Goal: Task Accomplishment & Management: Complete application form

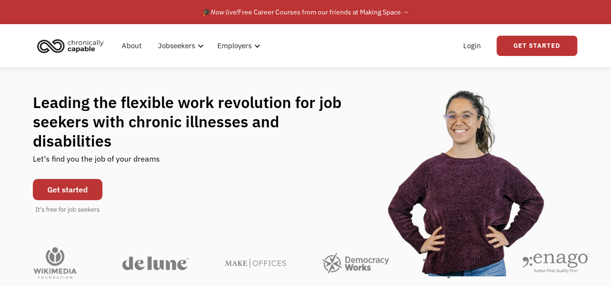
click at [75, 179] on link "Get started" at bounding box center [68, 189] width 70 height 21
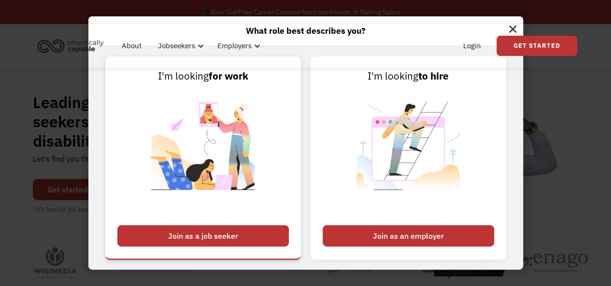
click at [185, 236] on div "Join as a job seeker" at bounding box center [202, 236] width 171 height 21
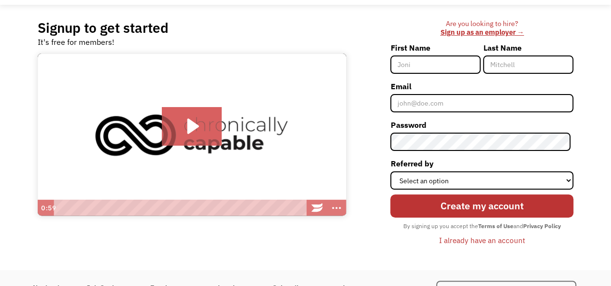
scroll to position [48, 0]
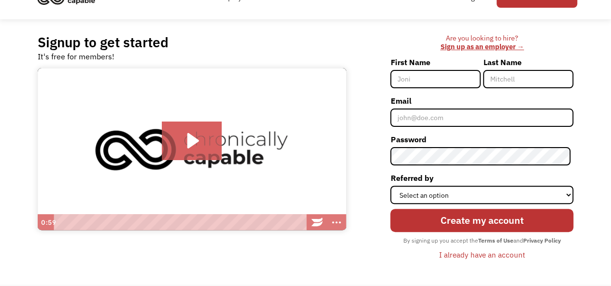
click at [431, 70] on input "First Name" at bounding box center [435, 79] width 90 height 18
type input "[PERSON_NAME]"
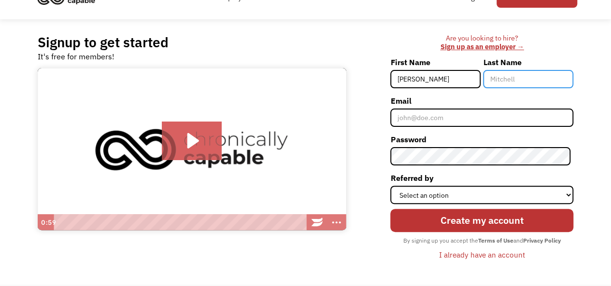
type input "[PERSON_NAME]"
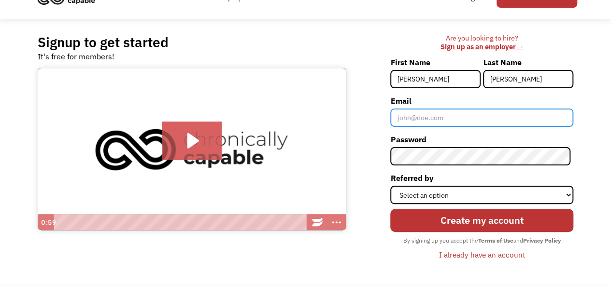
click at [444, 111] on input "Email" at bounding box center [481, 118] width 183 height 18
type input "[EMAIL_ADDRESS][DOMAIN_NAME]"
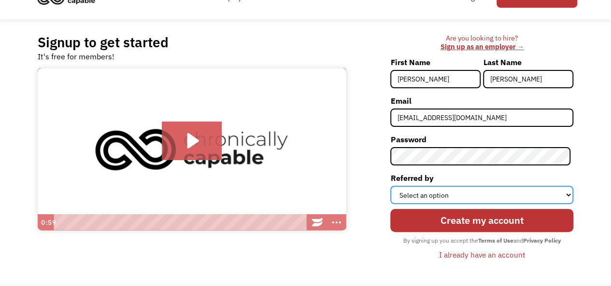
click at [462, 188] on select "Select an option Instagram Facebook Twitter Search Engine News Article Word of …" at bounding box center [481, 195] width 183 height 18
select select "Other"
click at [393, 186] on select "Select an option Instagram Facebook Twitter Search Engine News Article Word of …" at bounding box center [481, 195] width 183 height 18
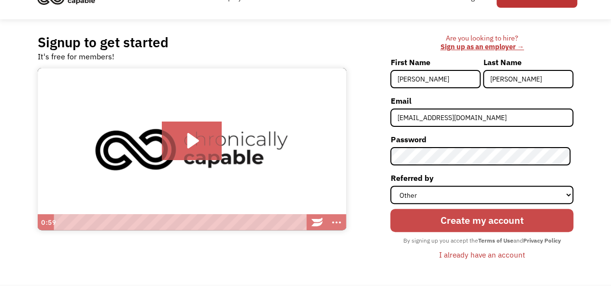
click at [433, 220] on input "Create my account" at bounding box center [481, 220] width 183 height 23
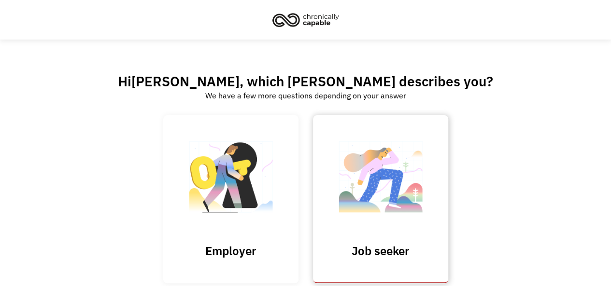
click at [355, 173] on img at bounding box center [380, 182] width 97 height 94
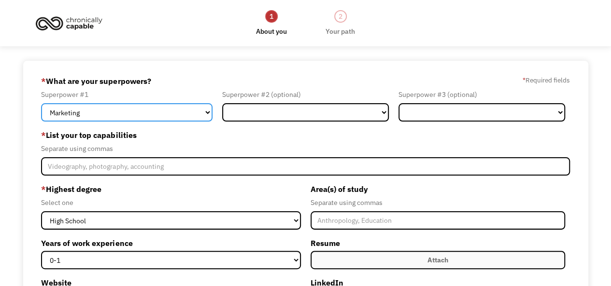
click at [176, 114] on select "Marketing Human Resources Finance Technology Operations Sales Industrial & Manu…" at bounding box center [126, 112] width 171 height 18
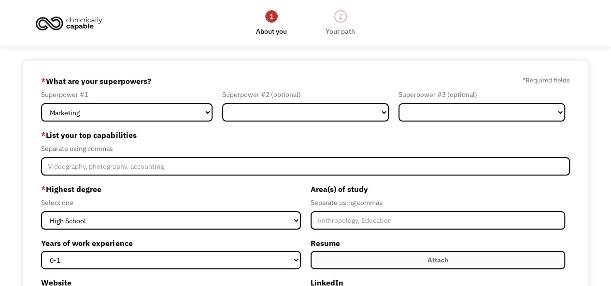
click at [0, 170] on div "68cdcb874e1e7afbc1470391 averykasik@gmail.com Avery Kasik Other * What are your…" at bounding box center [305, 257] width 611 height 392
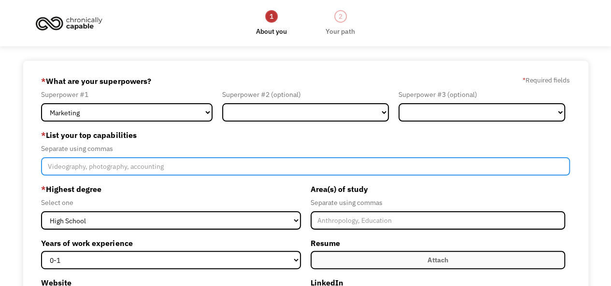
click at [86, 168] on input "Member-Create-Step1" at bounding box center [305, 166] width 528 height 18
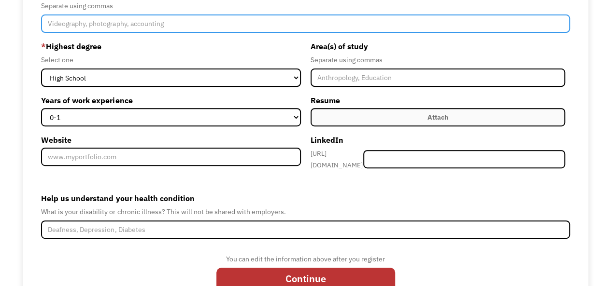
scroll to position [175, 0]
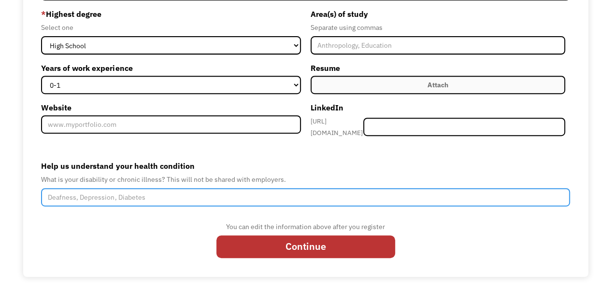
click at [138, 192] on input "Help us understand your health condition" at bounding box center [305, 197] width 528 height 18
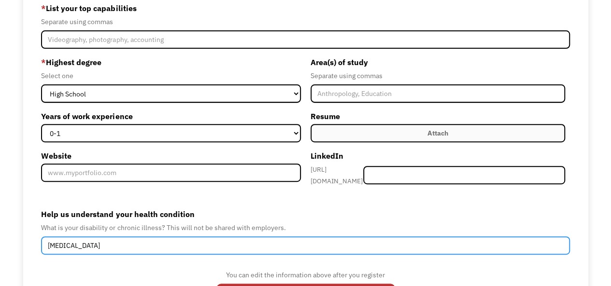
type input "fibromyalgia"
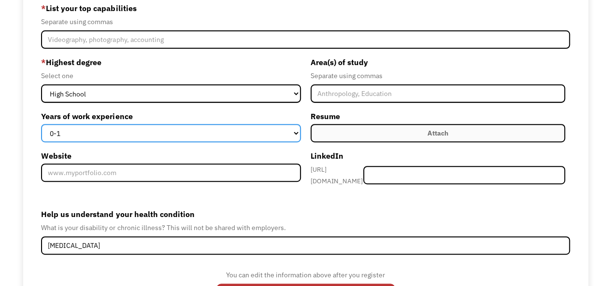
click at [140, 130] on select "0-1 2-4 5-10 11-15 15+" at bounding box center [170, 133] width 259 height 18
select select "5-10"
click at [41, 124] on select "0-1 2-4 5-10 11-15 15+" at bounding box center [170, 133] width 259 height 18
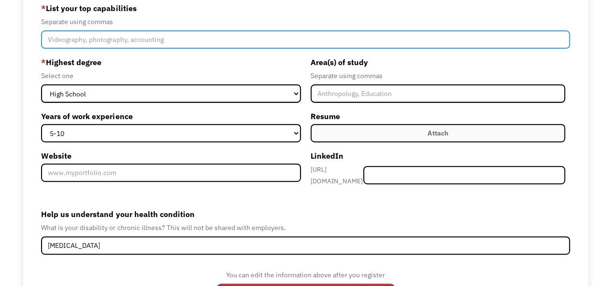
click at [103, 46] on input "Member-Create-Step1" at bounding box center [305, 39] width 528 height 18
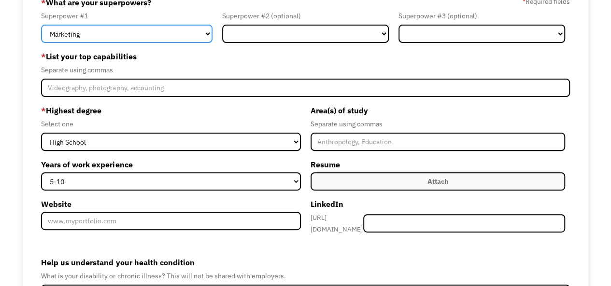
click at [89, 41] on select "Marketing Human Resources Finance Technology Operations Sales Industrial & Manu…" at bounding box center [126, 34] width 171 height 18
select select "Other"
click at [41, 25] on select "Marketing Human Resources Finance Technology Operations Sales Industrial & Manu…" at bounding box center [126, 34] width 171 height 18
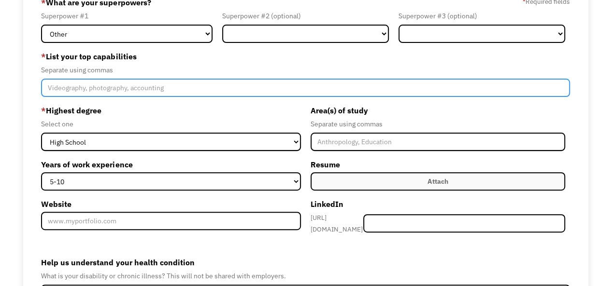
click at [125, 87] on input "Member-Create-Step1" at bounding box center [305, 88] width 528 height 18
type input "writing"
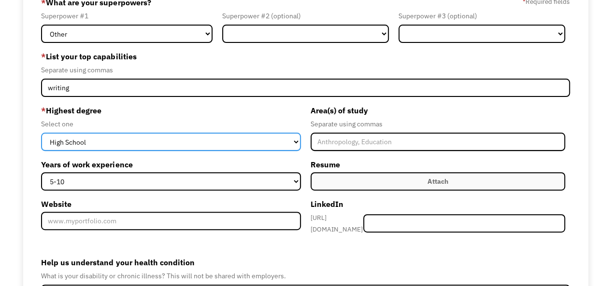
click at [194, 144] on select "High School Associates Bachelors Master's PhD" at bounding box center [170, 142] width 259 height 18
select select "associates"
click at [41, 133] on select "High School Associates Bachelors Master's PhD" at bounding box center [170, 142] width 259 height 18
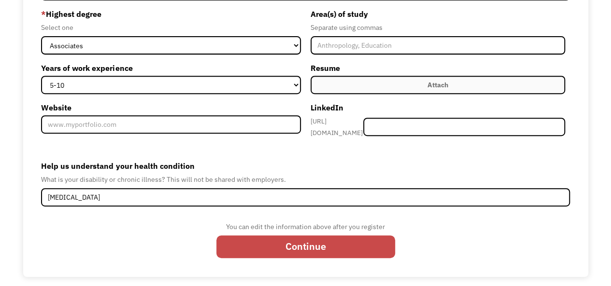
click at [280, 240] on input "Continue" at bounding box center [305, 247] width 179 height 23
type input "Please wait..."
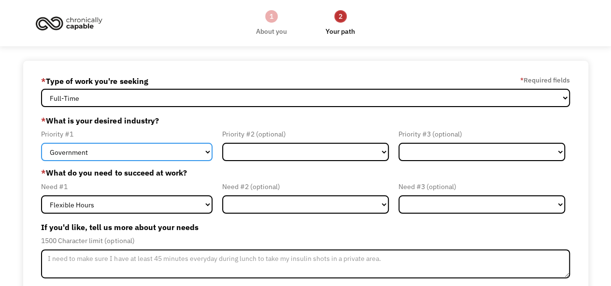
click at [143, 151] on select "Government Finance & Insurance Health & Social Care Tech & Engineering Creative…" at bounding box center [126, 152] width 171 height 18
select select "Other"
click at [41, 143] on select "Government Finance & Insurance Health & Social Care Tech & Engineering Creative…" at bounding box center [126, 152] width 171 height 18
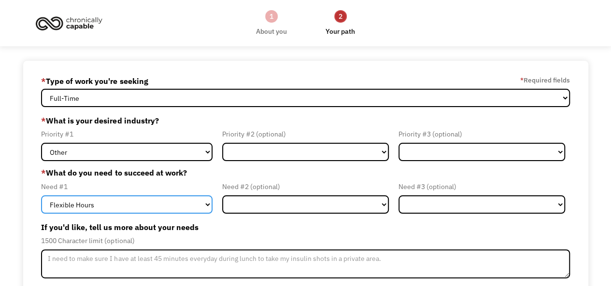
click at [97, 201] on select "Flexible Hours Remote Work Service Animal On-site Accommodations Visual Support…" at bounding box center [126, 205] width 171 height 18
select select "Remote Work"
click at [41, 196] on select "Flexible Hours Remote Work Service Animal On-site Accommodations Visual Support…" at bounding box center [126, 205] width 171 height 18
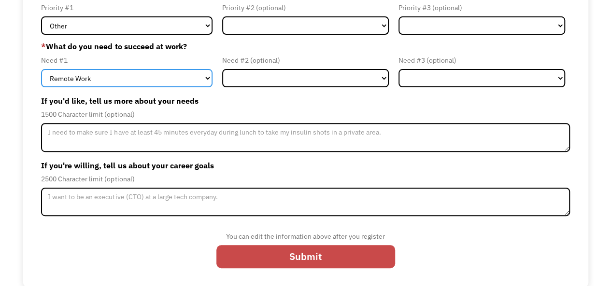
scroll to position [127, 0]
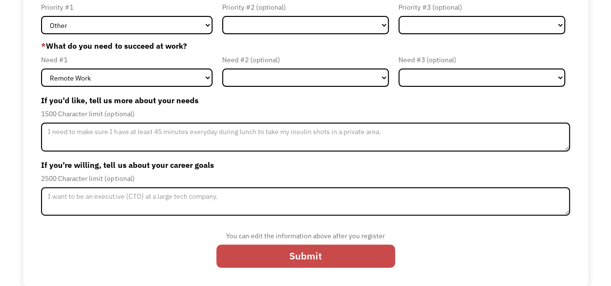
click at [262, 251] on input "Submit" at bounding box center [305, 256] width 179 height 23
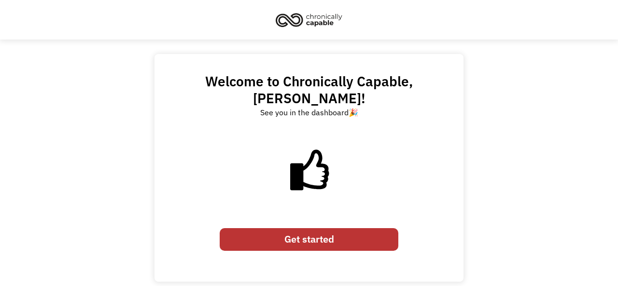
click at [306, 228] on link "Get started" at bounding box center [309, 239] width 179 height 23
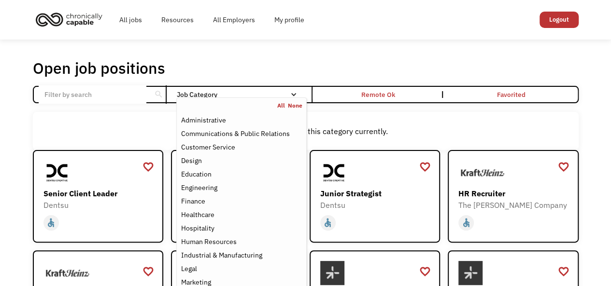
click at [282, 105] on link "All" at bounding box center [282, 106] width 11 height 8
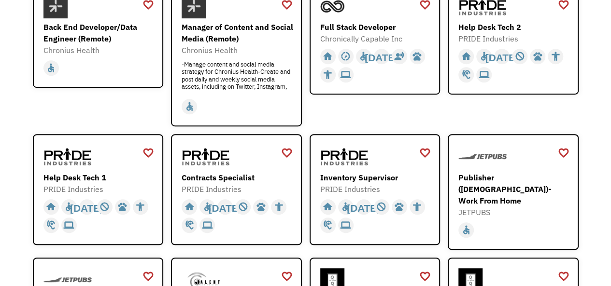
scroll to position [241, 0]
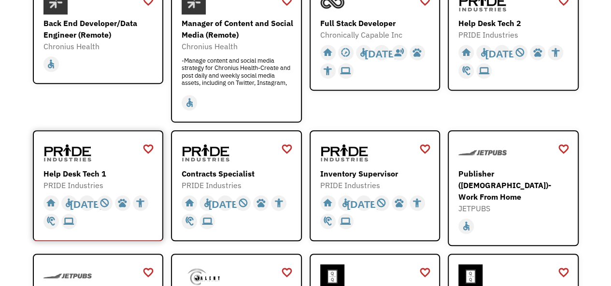
click at [94, 170] on div "Help Desk Tech 1" at bounding box center [99, 174] width 112 height 12
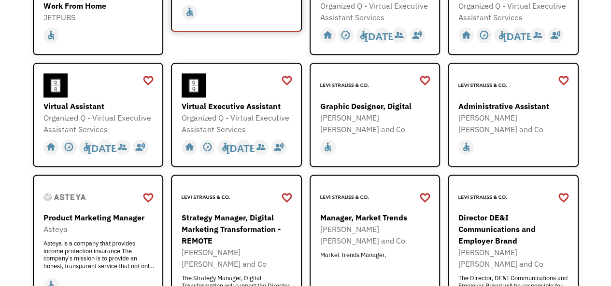
scroll to position [580, 0]
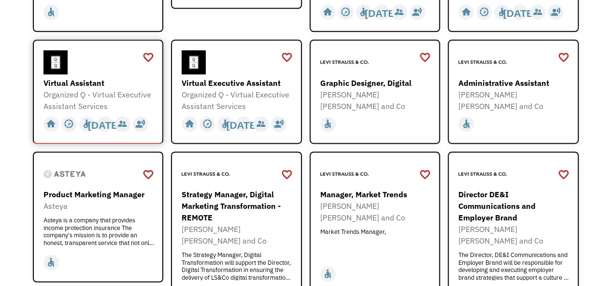
click at [107, 77] on div "Virtual Assistant" at bounding box center [99, 83] width 112 height 12
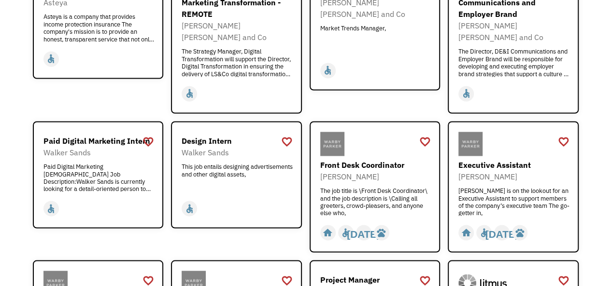
scroll to position [869, 0]
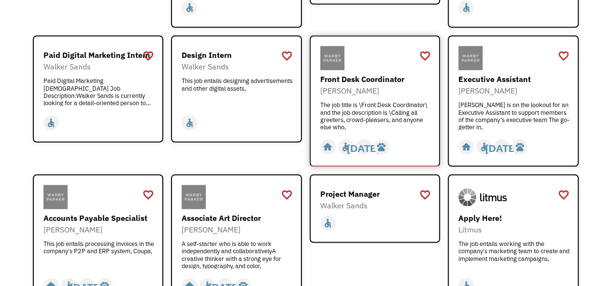
click at [386, 85] on div "[PERSON_NAME]" at bounding box center [376, 91] width 112 height 12
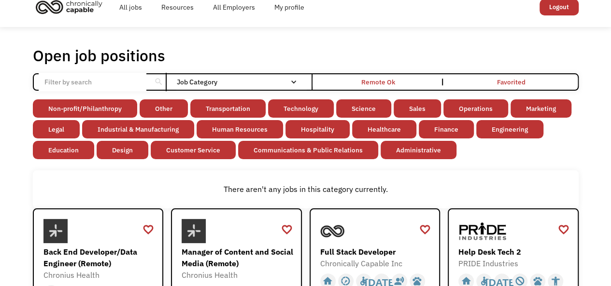
scroll to position [0, 0]
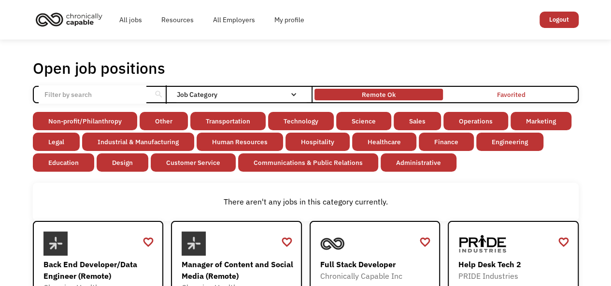
click at [399, 93] on div "Remote Ok" at bounding box center [378, 94] width 128 height 7
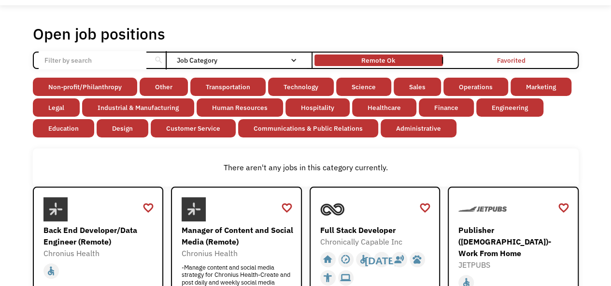
scroll to position [97, 0]
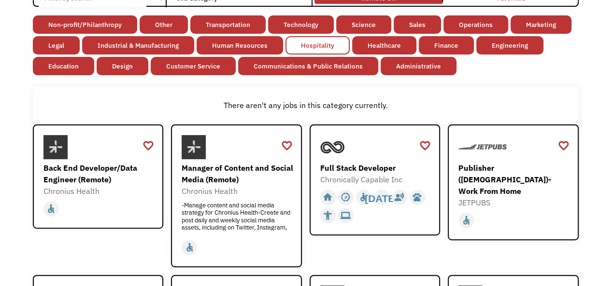
click at [317, 47] on link "Hospitality" at bounding box center [317, 45] width 64 height 18
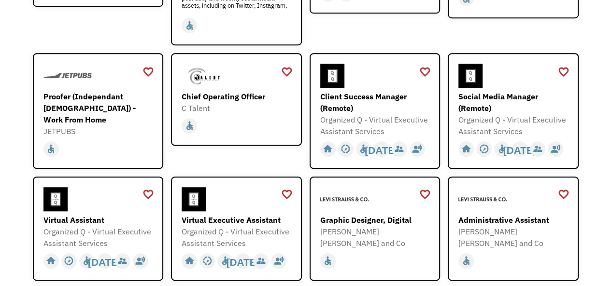
scroll to position [338, 0]
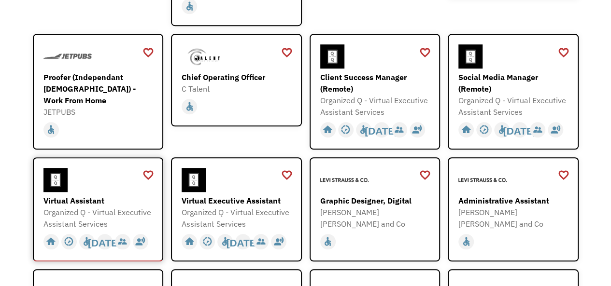
click at [134, 184] on div at bounding box center [99, 180] width 112 height 24
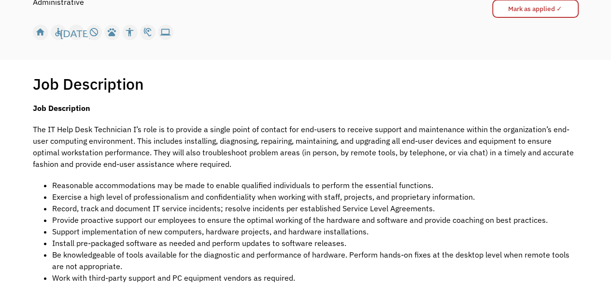
scroll to position [145, 0]
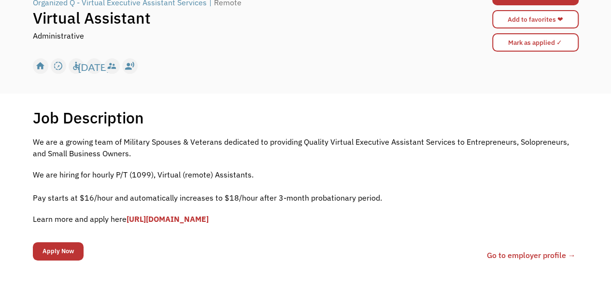
scroll to position [97, 0]
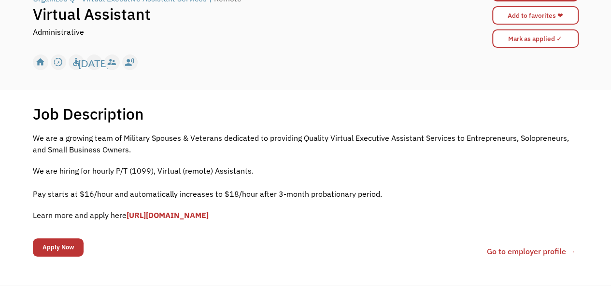
click at [209, 212] on link "[URL][DOMAIN_NAME]" at bounding box center [168, 216] width 82 height 10
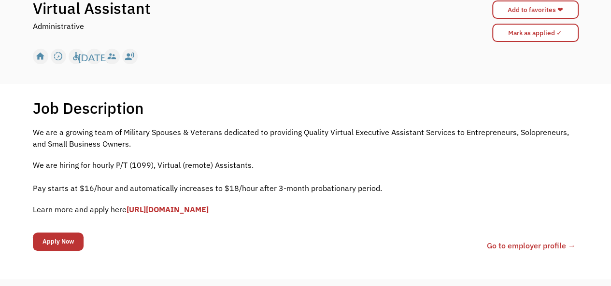
scroll to position [145, 0]
